Goal: Navigation & Orientation: Find specific page/section

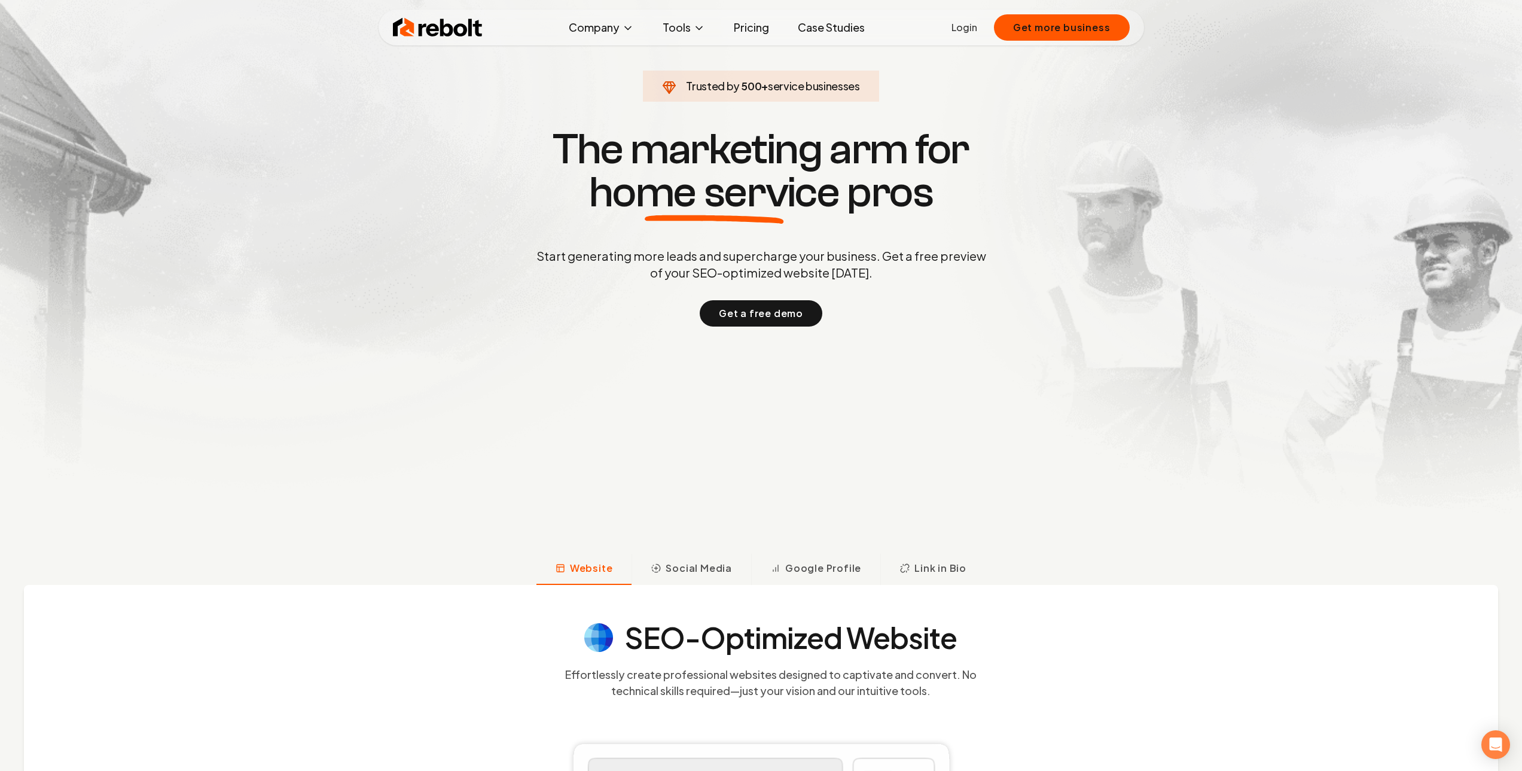
scroll to position [179, 0]
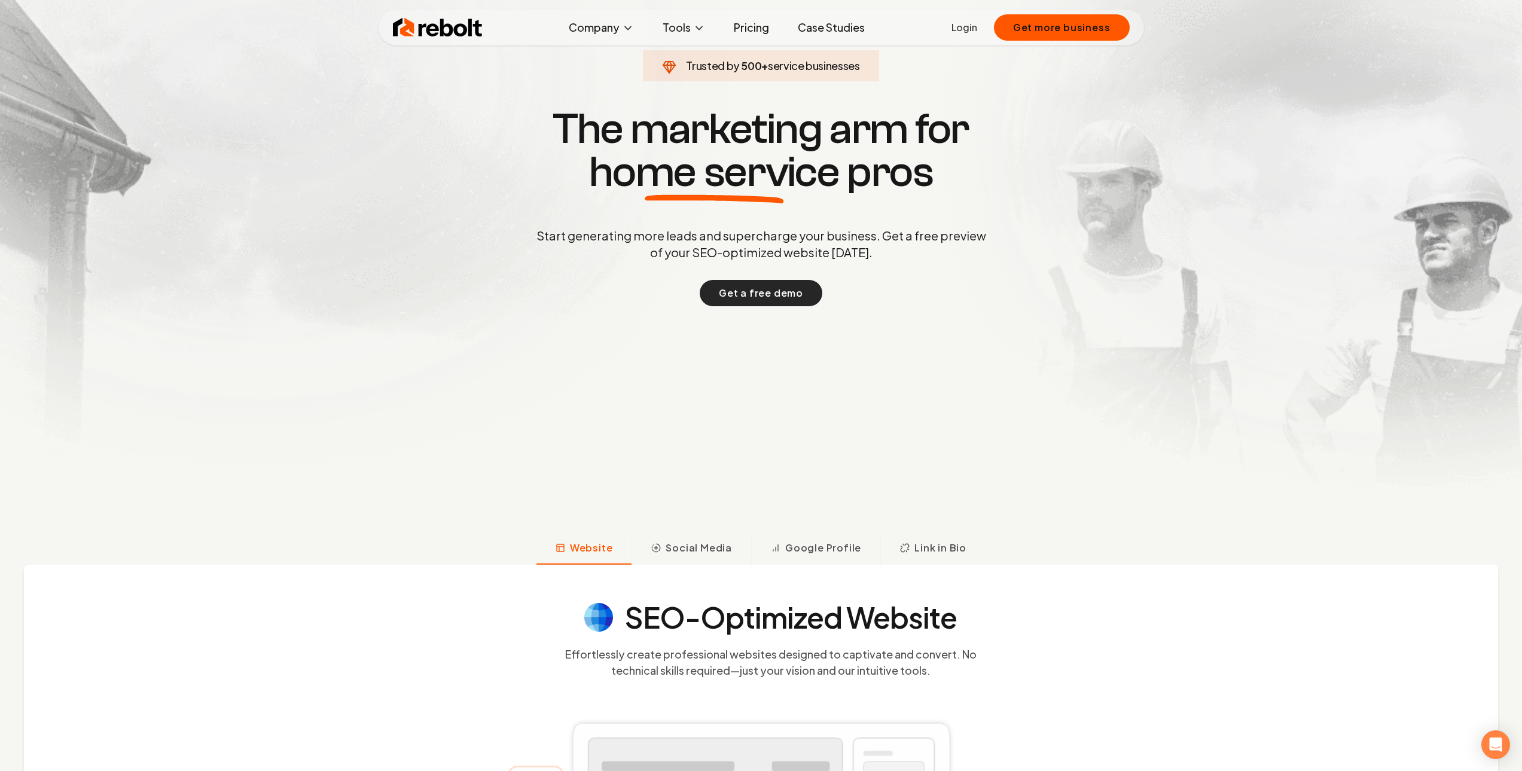
click at [749, 301] on button "Get a free demo" at bounding box center [761, 293] width 123 height 26
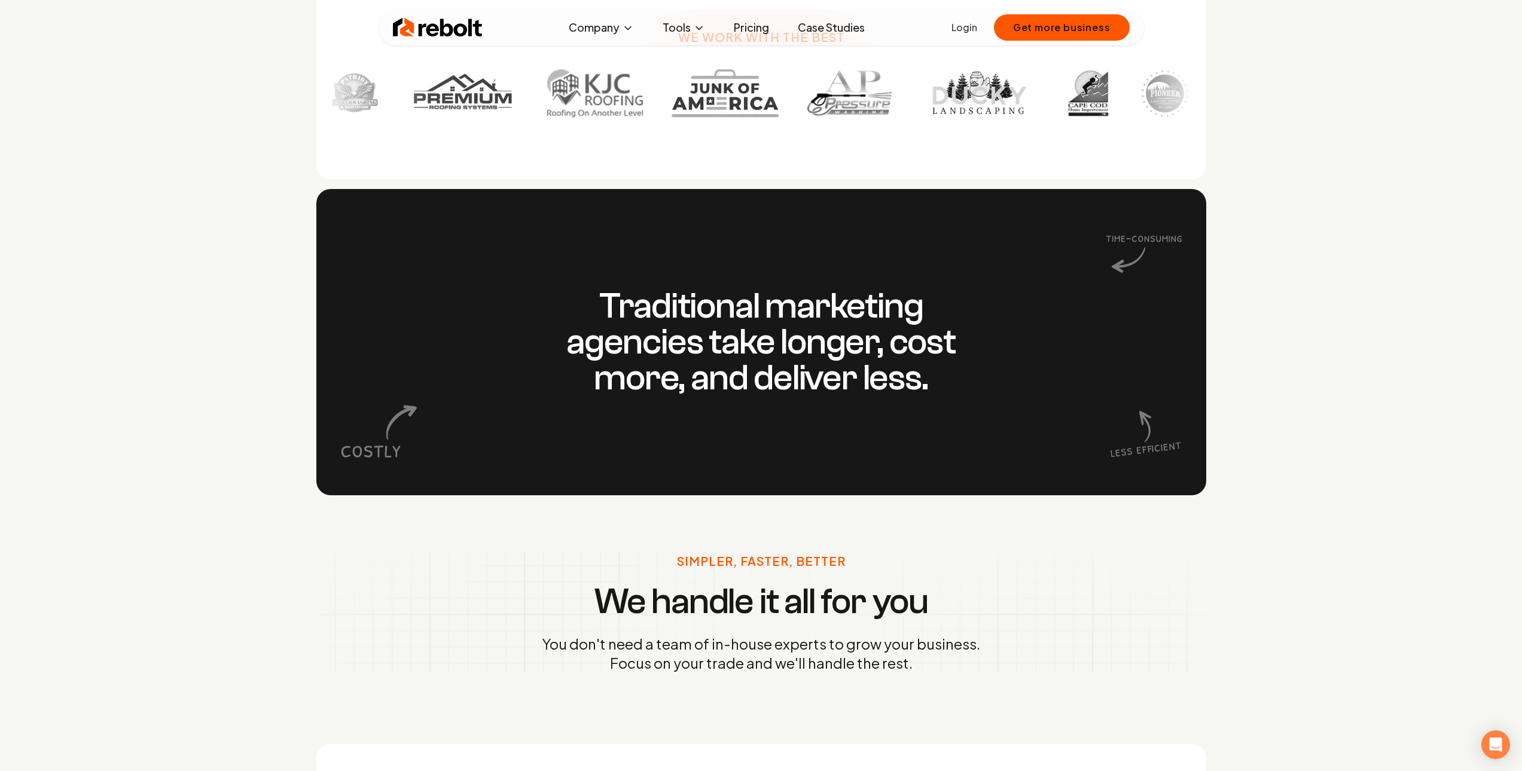
scroll to position [1136, 0]
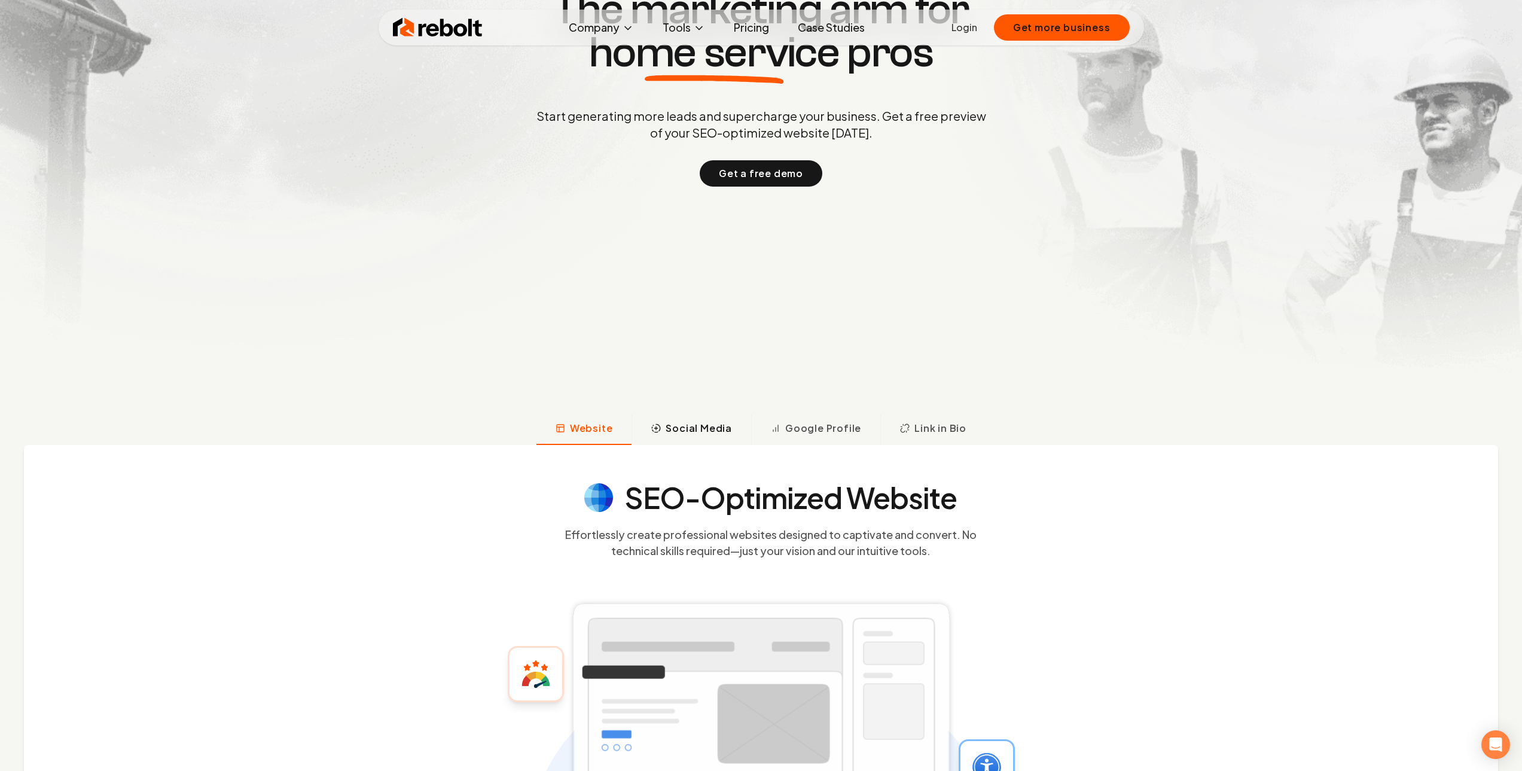
click at [690, 432] on span "Social Media" at bounding box center [699, 428] width 66 height 14
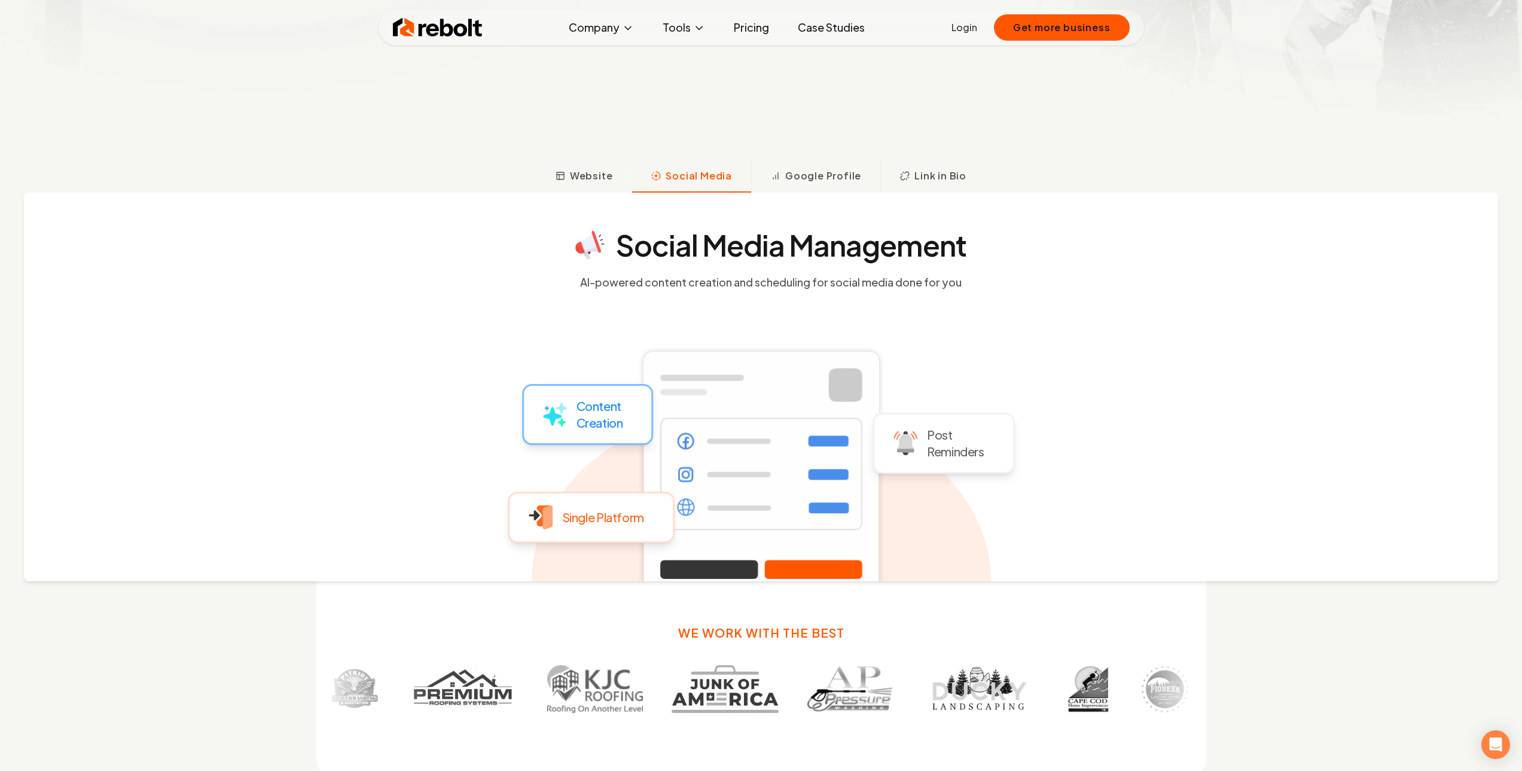
scroll to position [535, 0]
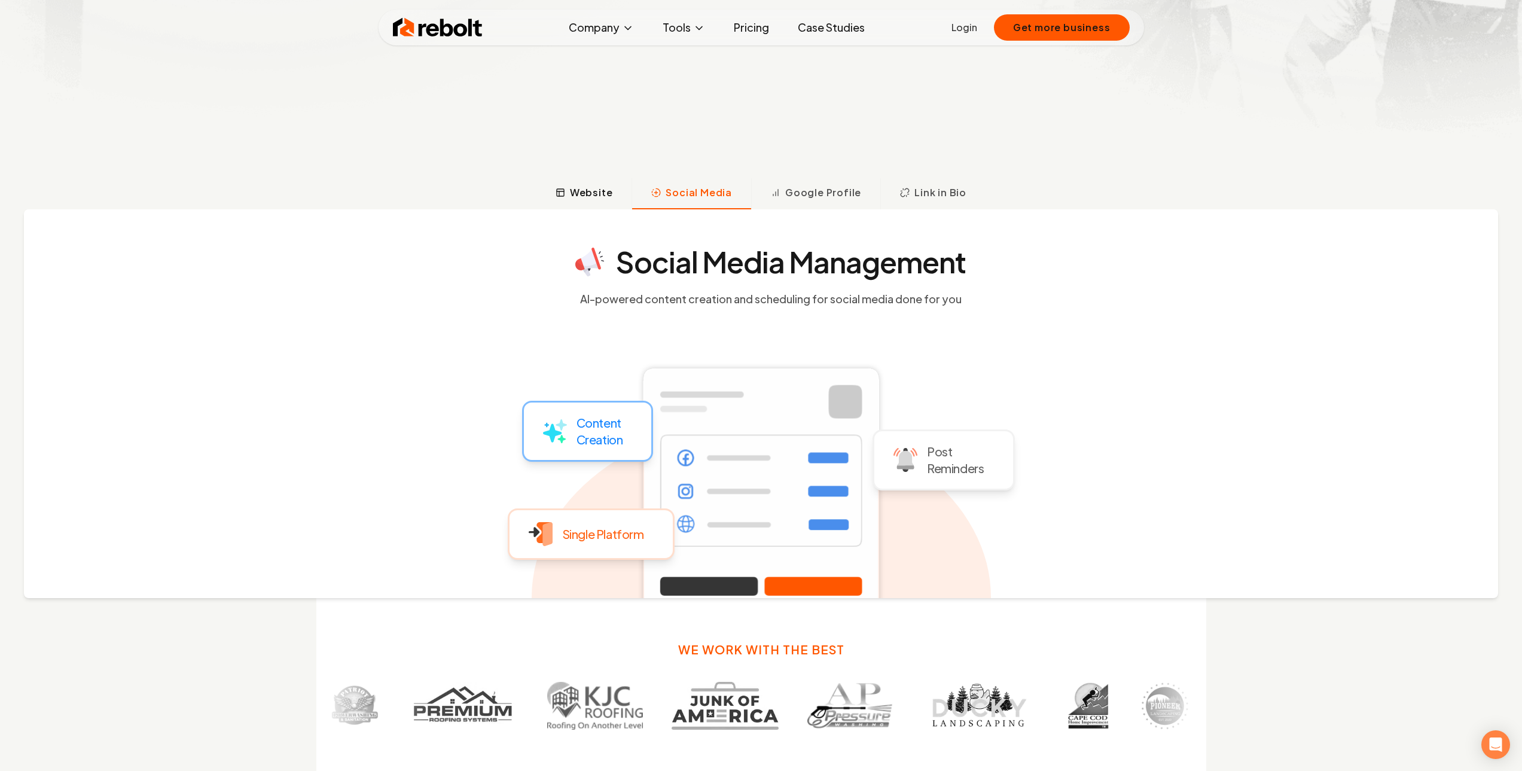
click at [584, 191] on span "Website" at bounding box center [591, 192] width 43 height 14
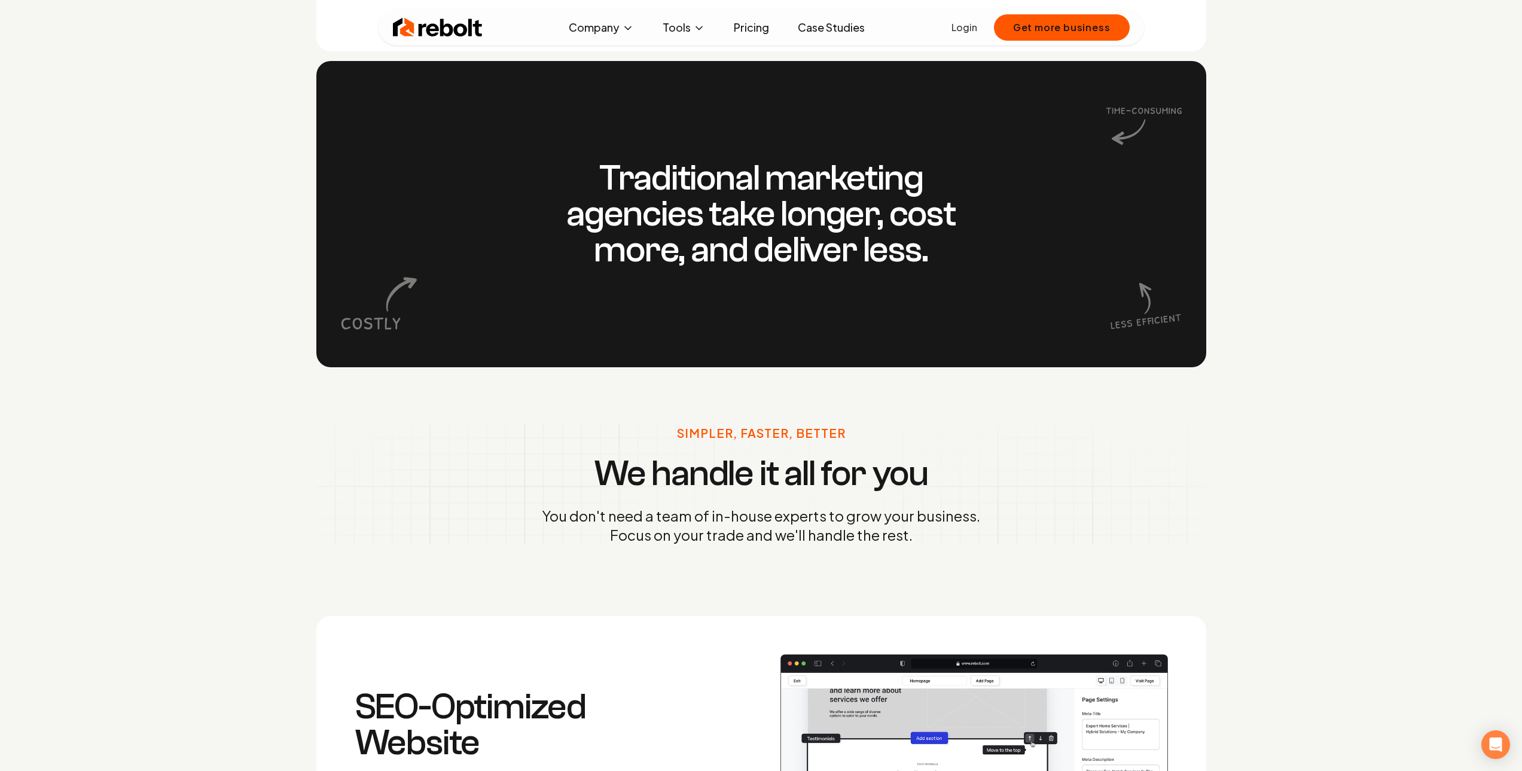
scroll to position [1372, 0]
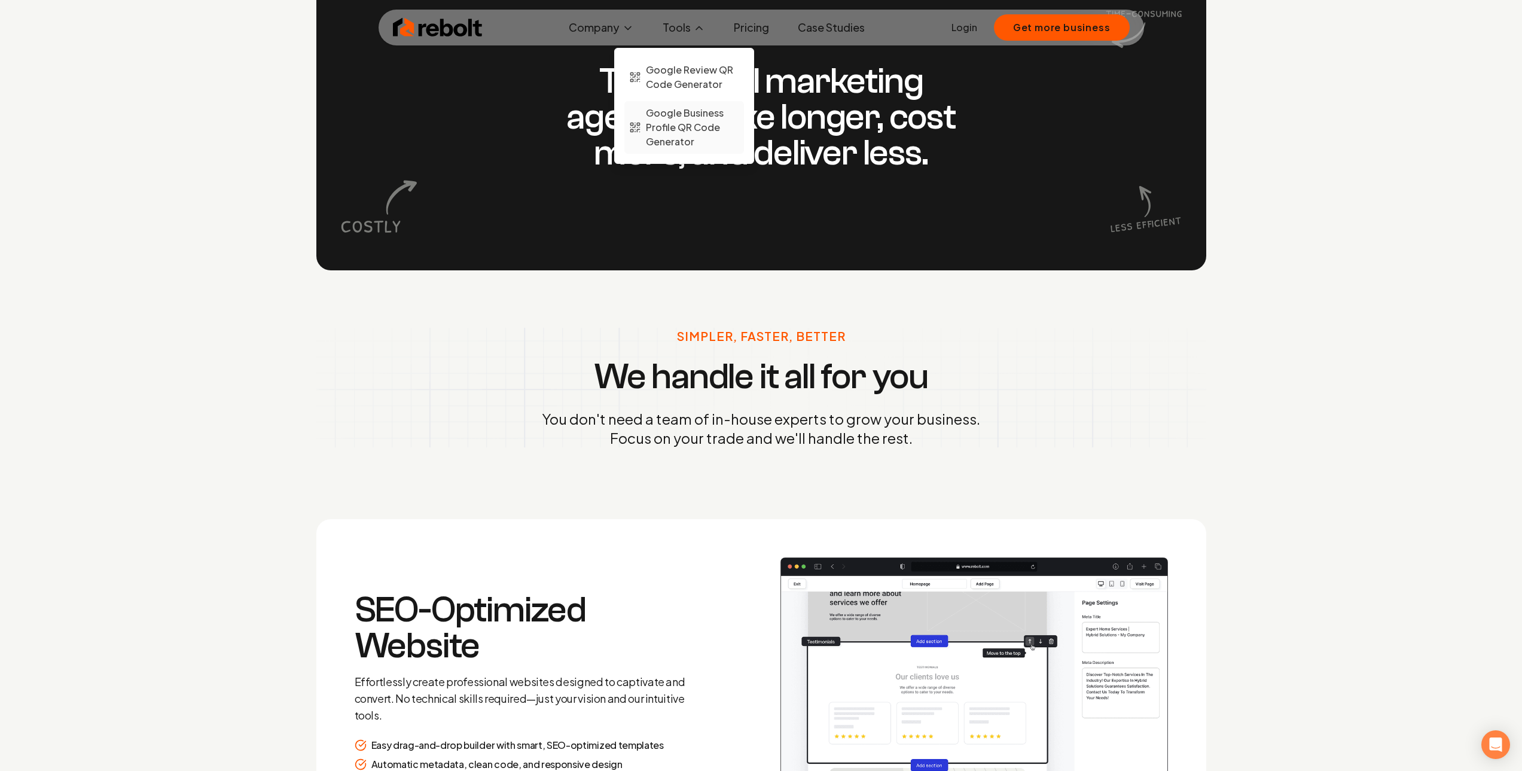
click at [694, 117] on span "Google Business Profile QR Code Generator" at bounding box center [692, 127] width 93 height 43
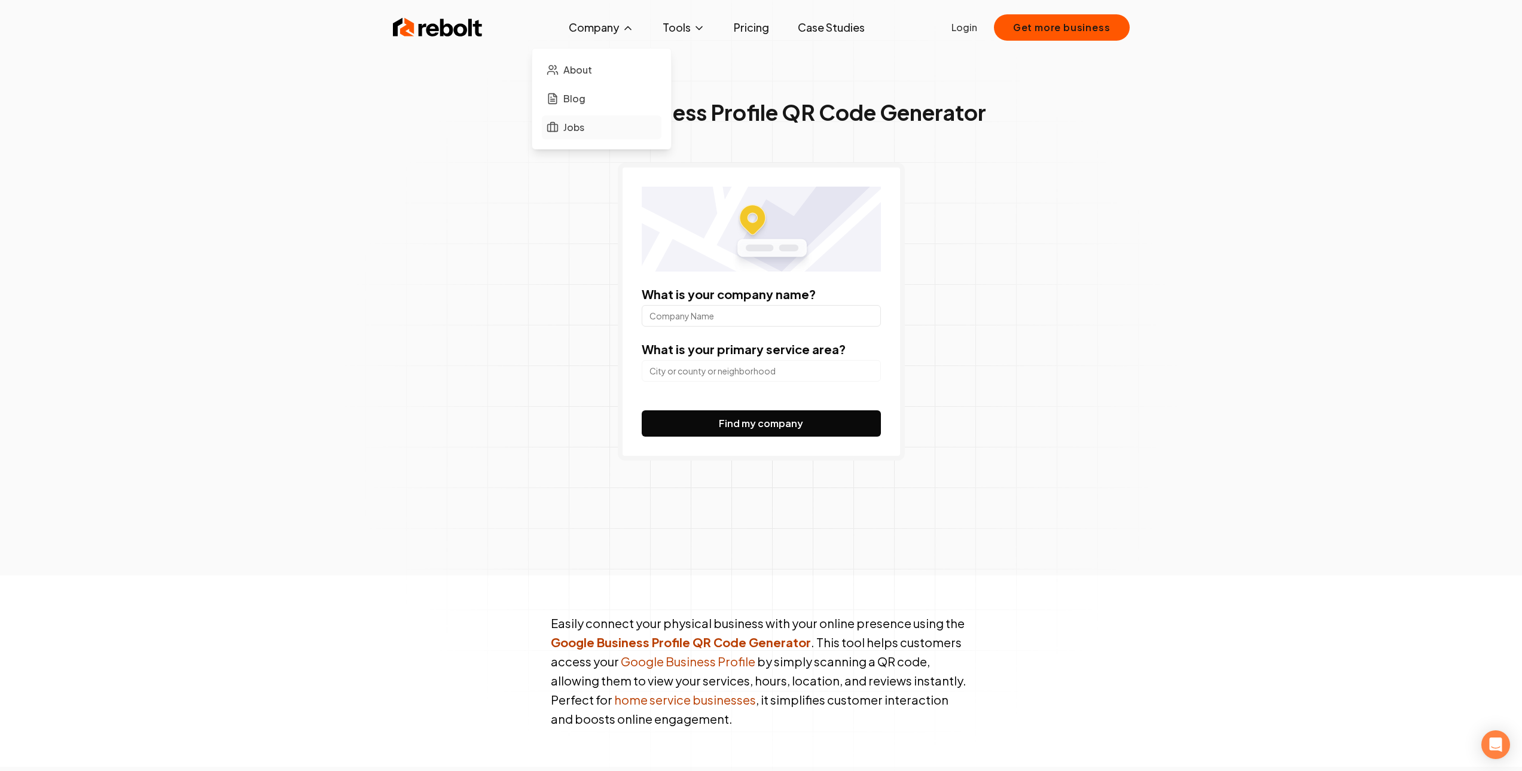
click at [603, 123] on link "Jobs" at bounding box center [602, 127] width 120 height 24
